Goal: Information Seeking & Learning: Learn about a topic

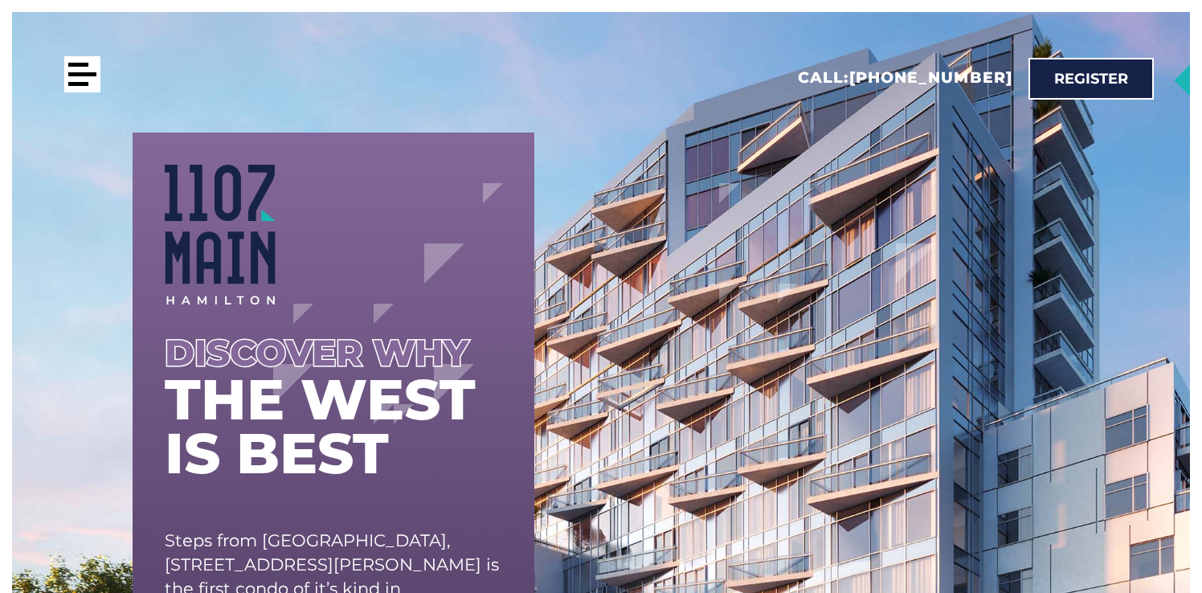
click at [86, 87] on div at bounding box center [82, 74] width 36 height 36
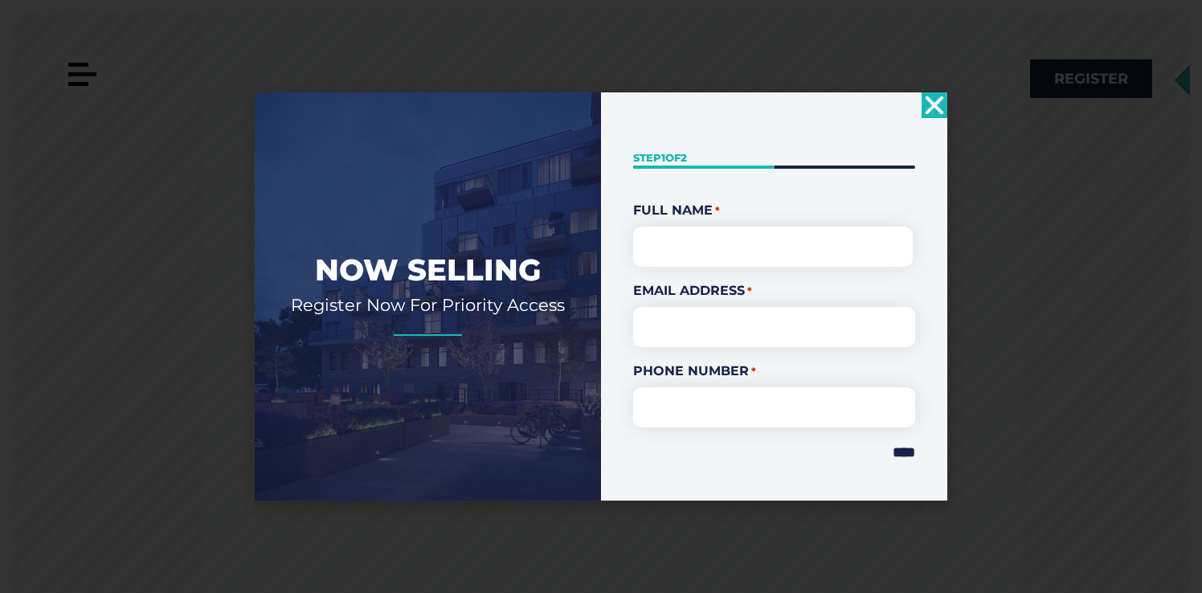
click at [82, 78] on div "Now Selling Register Now For Priority Access " * " indicates required fields St…" at bounding box center [601, 296] width 1202 height 593
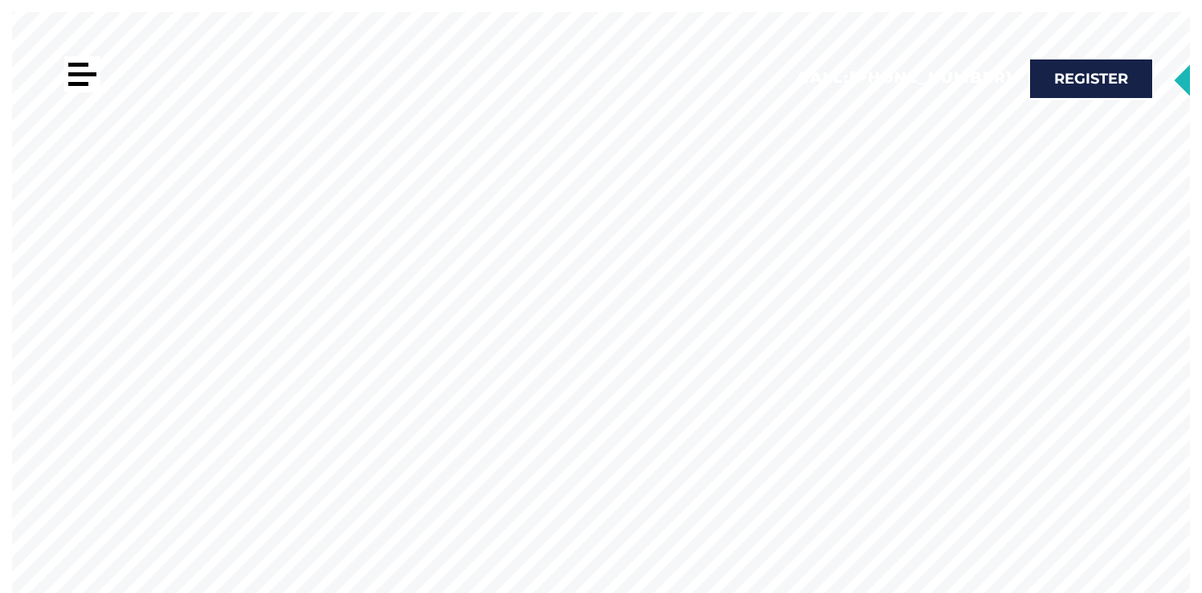
click at [82, 78] on div at bounding box center [82, 74] width 36 height 36
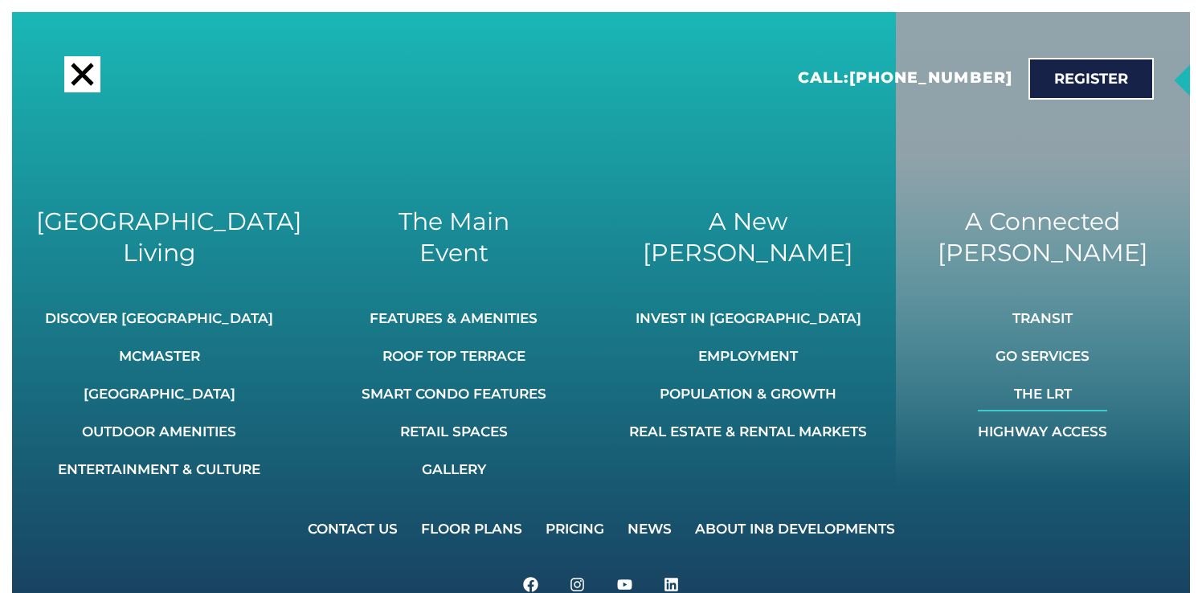
click at [1055, 399] on link "The LRT" at bounding box center [1042, 393] width 129 height 35
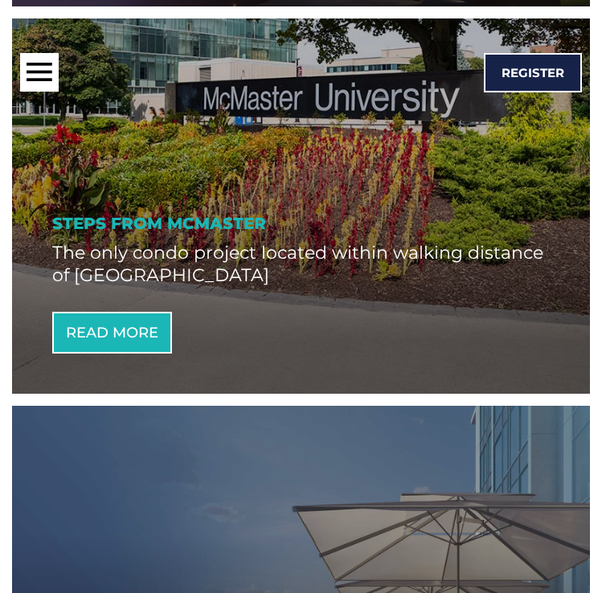
scroll to position [1364, 0]
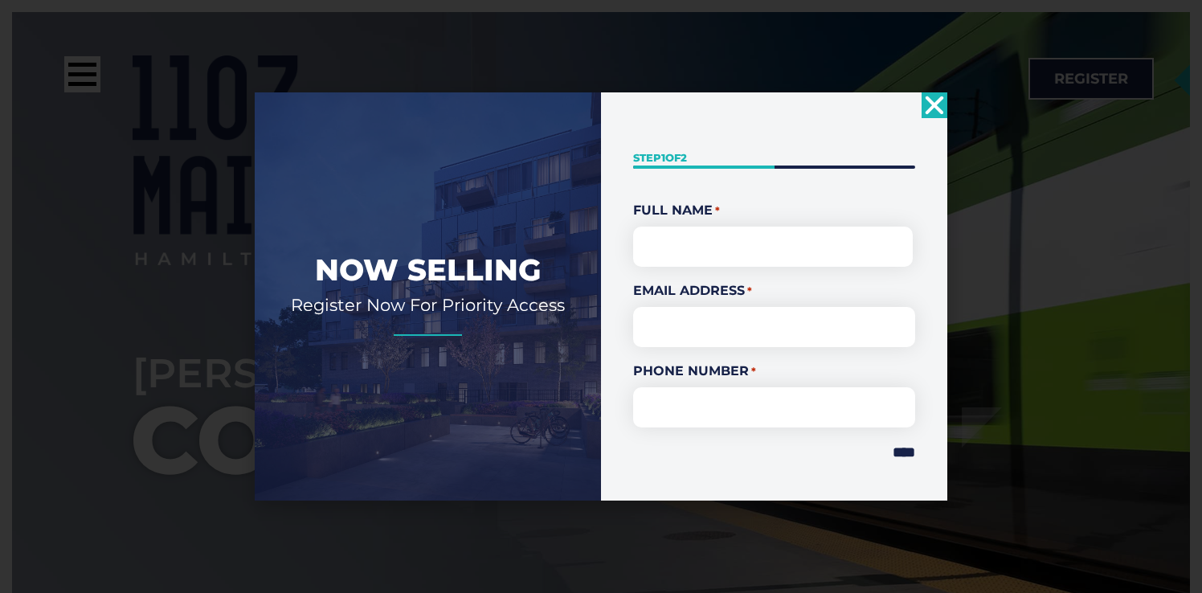
click at [941, 104] on icon "Close" at bounding box center [935, 105] width 26 height 26
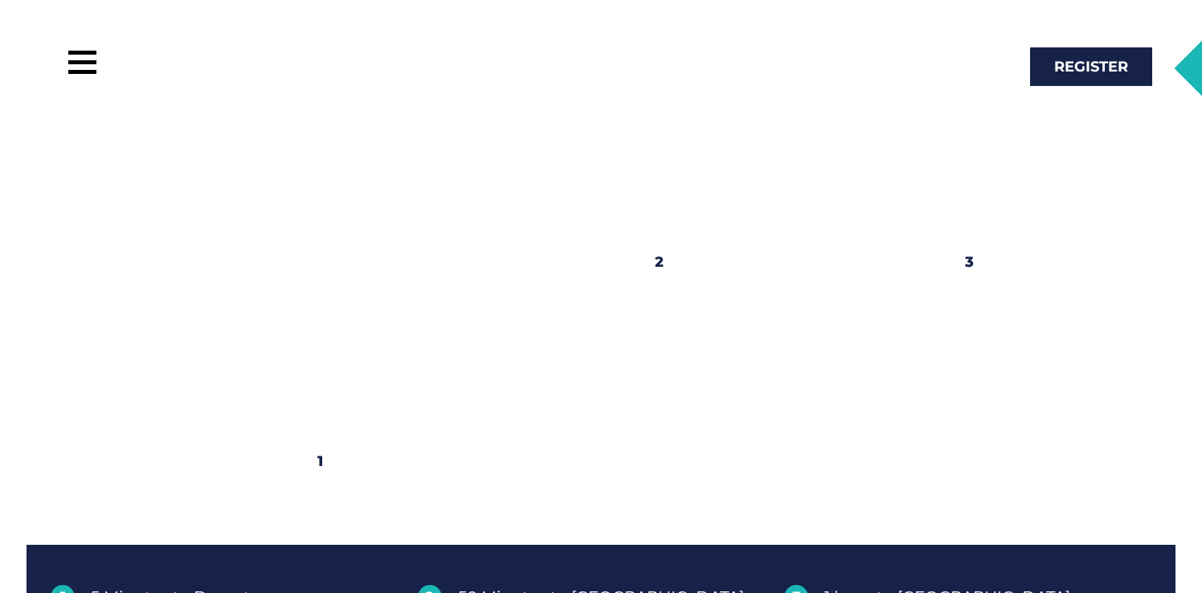
scroll to position [1092, 0]
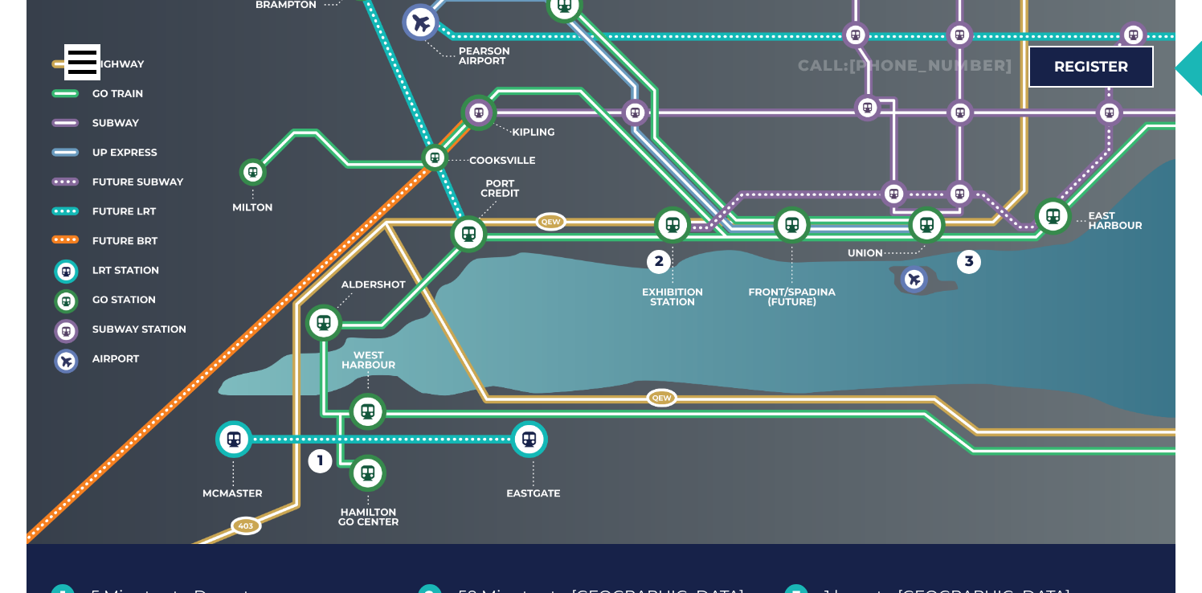
click at [321, 449] on div "1" at bounding box center [320, 461] width 6 height 24
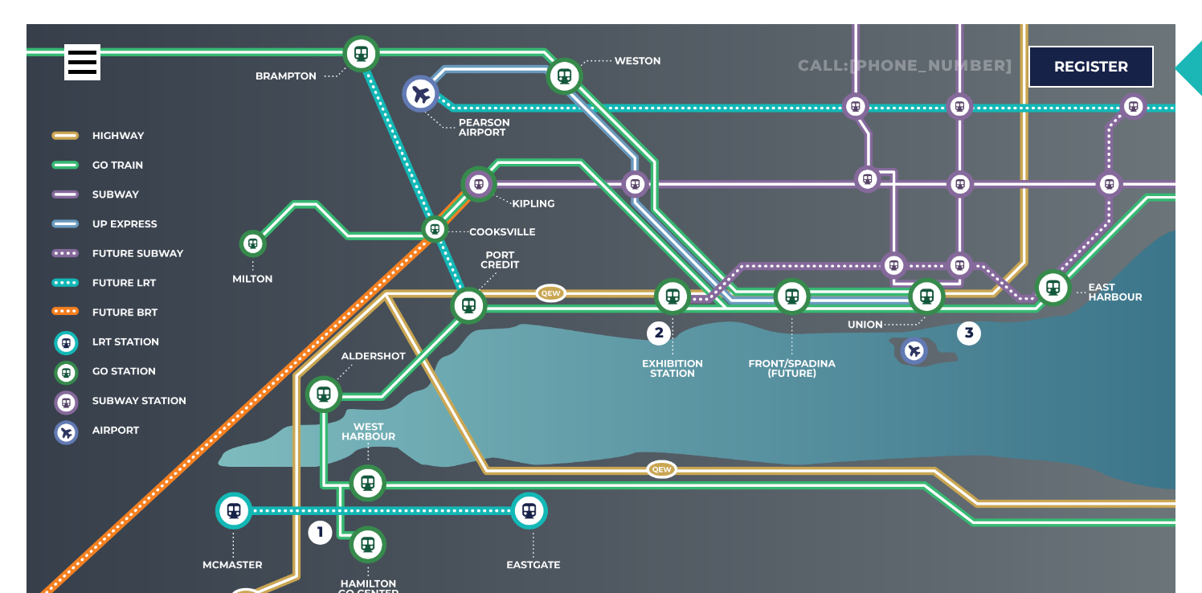
scroll to position [1002, 0]
